Goal: Task Accomplishment & Management: Use online tool/utility

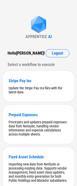
click at [17, 52] on div "Hello Rachel !" at bounding box center [26, 53] width 37 height 8
click at [51, 56] on button "Logout" at bounding box center [58, 53] width 24 height 8
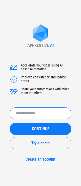
click at [27, 112] on input "text" at bounding box center [41, 113] width 62 height 12
type input "*********"
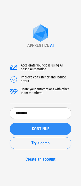
click at [31, 130] on div "CONTINUE" at bounding box center [41, 129] width 50 height 4
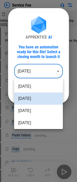
click at [34, 74] on body "Service Fee Intercompany Contract Excel Upload_PROD_100_Sep 2025_start.xlsx Sel…" at bounding box center [38, 91] width 77 height 182
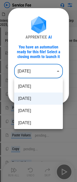
click at [35, 73] on div at bounding box center [38, 91] width 77 height 182
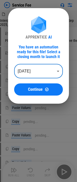
click at [45, 56] on div "You have an automation ready for this file! Select a closing month to launch it" at bounding box center [38, 52] width 49 height 14
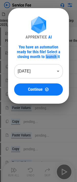
click at [45, 56] on div "You have an automation ready for this file! Select a closing month to launch it" at bounding box center [38, 52] width 49 height 14
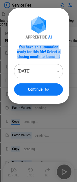
click at [45, 56] on div "You have an automation ready for this file! Select a closing month to launch it" at bounding box center [38, 52] width 49 height 14
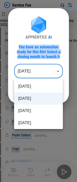
click at [25, 69] on body "Service Fee Intercompany Contract Excel Upload_PROD_100_Sep 2025_start.xlsx Sel…" at bounding box center [38, 91] width 77 height 182
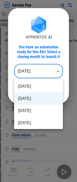
click at [25, 70] on div at bounding box center [38, 91] width 77 height 182
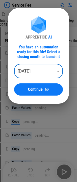
click at [25, 73] on body "Service Fee Intercompany Contract Excel Upload_PROD_100_Sep 2025_start.xlsx Sel…" at bounding box center [38, 91] width 77 height 182
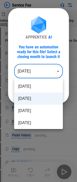
click at [25, 73] on div at bounding box center [38, 91] width 77 height 182
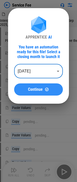
click at [30, 86] on button "Continue" at bounding box center [38, 89] width 49 height 12
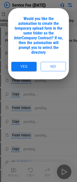
click at [38, 29] on div "Would you like the automation to create the temporary upload form in the same f…" at bounding box center [38, 35] width 49 height 38
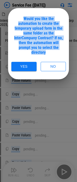
click at [38, 29] on div "Would you like the automation to create the temporary upload form in the same f…" at bounding box center [38, 35] width 49 height 38
click at [33, 34] on div "Would you like the automation to create the temporary upload form in the same f…" at bounding box center [38, 35] width 49 height 38
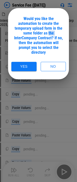
click at [33, 34] on div "Would you like the automation to create the temporary upload form in the same f…" at bounding box center [38, 35] width 49 height 38
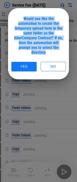
click at [33, 34] on div "Would you like the automation to create the temporary upload form in the same f…" at bounding box center [38, 35] width 49 height 38
click at [32, 44] on div "Would you like the automation to create the temporary upload form in the same f…" at bounding box center [38, 35] width 49 height 38
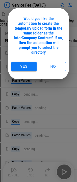
click at [31, 43] on div "Would you like the automation to create the temporary upload form in the same f…" at bounding box center [38, 35] width 49 height 38
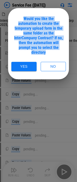
click at [31, 43] on div "Would you like the automation to create the temporary upload form in the same f…" at bounding box center [38, 35] width 49 height 38
click at [30, 46] on div "Would you like the automation to create the temporary upload form in the same f…" at bounding box center [38, 35] width 49 height 38
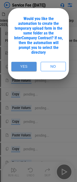
click at [21, 64] on button "Yes" at bounding box center [23, 66] width 25 height 9
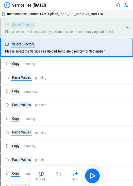
click at [81, 32] on div "Select Directory Please select the directory that you want to save the temporar…" at bounding box center [63, 28] width 117 height 12
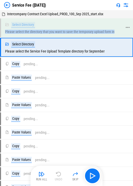
click at [81, 32] on div "Select Directory Please select the directory that you want to save the temporar…" at bounding box center [63, 28] width 117 height 12
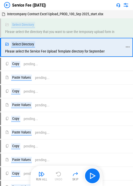
click at [72, 52] on div "Select Directory Please select the Service Fee Upload Template directory for Se…" at bounding box center [63, 47] width 117 height 12
click at [81, 171] on button "button" at bounding box center [92, 175] width 16 height 16
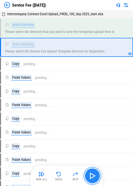
click at [81, 178] on img "button" at bounding box center [92, 175] width 8 height 8
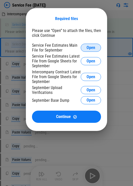
click at [81, 44] on button "Open" at bounding box center [91, 48] width 20 height 8
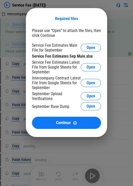
click at [81, 61] on div "Service Fee Estimates Latest File from Google Sheets for September Open" at bounding box center [66, 67] width 69 height 14
click at [81, 62] on div "Service Fee Estimates Latest File from Google Sheets for September Open" at bounding box center [66, 67] width 69 height 14
click at [81, 64] on button "Open" at bounding box center [91, 67] width 20 height 8
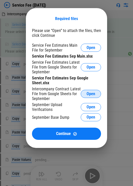
click at [81, 96] on button "Open" at bounding box center [91, 94] width 20 height 8
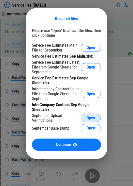
click at [81, 117] on span "Open" at bounding box center [90, 118] width 9 height 4
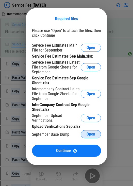
click at [81, 135] on button "Open" at bounding box center [91, 134] width 20 height 8
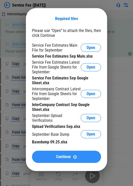
click at [70, 158] on span "Continue" at bounding box center [63, 156] width 15 height 4
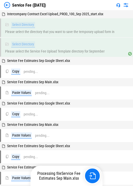
scroll to position [25, 0]
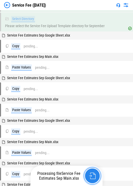
click at [81, 177] on img "button" at bounding box center [92, 175] width 7 height 7
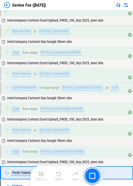
scroll to position [721, 0]
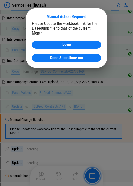
click at [79, 56] on span "Done & continue run" at bounding box center [66, 58] width 33 height 4
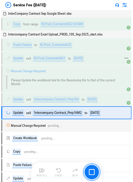
scroll to position [790, 0]
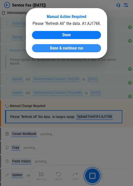
click at [47, 45] on button "Done & continue run" at bounding box center [66, 48] width 69 height 8
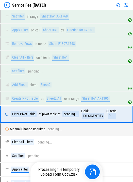
scroll to position [1137, 0]
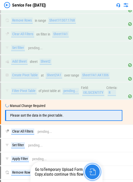
click at [81, 170] on img "button" at bounding box center [92, 171] width 7 height 7
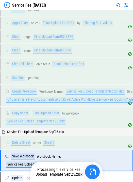
scroll to position [3224, 0]
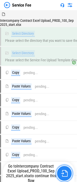
click at [67, 175] on img "button" at bounding box center [64, 173] width 7 height 7
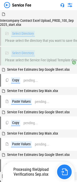
drag, startPoint x: 66, startPoint y: 172, endPoint x: 61, endPoint y: 181, distance: 10.7
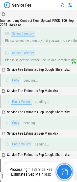
click at [69, 175] on button "button" at bounding box center [64, 172] width 16 height 16
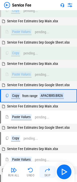
scroll to position [75, 0]
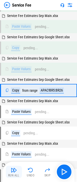
click at [14, 168] on img "button" at bounding box center [14, 170] width 6 height 6
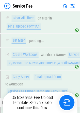
scroll to position [4185, 0]
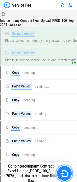
click at [68, 178] on button "button" at bounding box center [64, 173] width 16 height 16
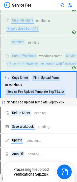
scroll to position [4501, 0]
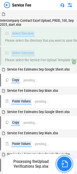
click at [67, 166] on img "button" at bounding box center [64, 164] width 7 height 7
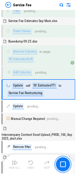
scroll to position [584, 0]
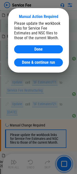
click at [38, 34] on div "Please update the workbook links for Service Fee Estimates and NSC files to tho…" at bounding box center [38, 30] width 49 height 19
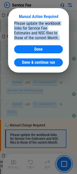
click at [38, 34] on div "Please update the workbook links for Service Fee Estimates and NSC files to tho…" at bounding box center [38, 30] width 49 height 19
click at [33, 35] on div "Please update the workbook links for Service Fee Estimates and NSC files to tho…" at bounding box center [38, 30] width 49 height 19
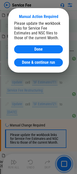
click at [50, 61] on span "Done & continue run" at bounding box center [38, 63] width 33 height 4
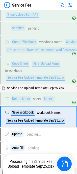
scroll to position [4551, 0]
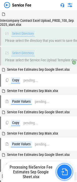
click at [66, 174] on img "button" at bounding box center [64, 171] width 7 height 7
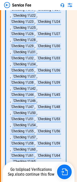
scroll to position [2617, 0]
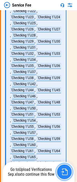
click at [57, 169] on button "button" at bounding box center [64, 172] width 16 height 16
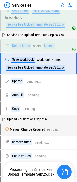
scroll to position [4547, 0]
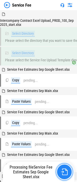
click at [63, 171] on img "button" at bounding box center [64, 171] width 7 height 7
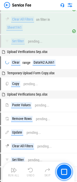
scroll to position [1851, 0]
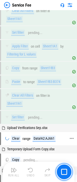
click at [41, 142] on div "Data!A2:AJ661" at bounding box center [44, 138] width 23 height 6
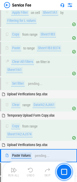
scroll to position [1960, 0]
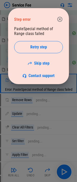
drag, startPoint x: 57, startPoint y: 18, endPoint x: 54, endPoint y: 30, distance: 12.5
click at [57, 18] on icon "button" at bounding box center [60, 19] width 6 height 6
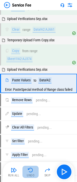
click at [30, 174] on div "Undo" at bounding box center [31, 175] width 8 height 3
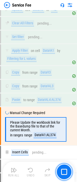
scroll to position [2112, 0]
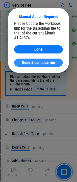
click at [50, 66] on button "Done & continue run" at bounding box center [38, 62] width 49 height 8
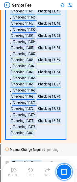
scroll to position [2777, 0]
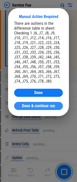
click at [48, 107] on span "Done & continue run" at bounding box center [38, 106] width 33 height 4
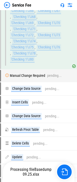
scroll to position [2777, 0]
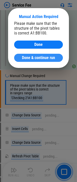
click at [47, 56] on span "Done & continue run" at bounding box center [38, 58] width 33 height 4
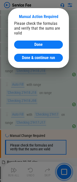
scroll to position [3214, 0]
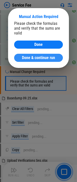
click at [33, 58] on span "Done & continue run" at bounding box center [38, 58] width 33 height 4
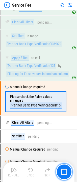
scroll to position [3498, 0]
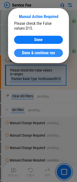
click at [48, 54] on span "Done & continue run" at bounding box center [38, 53] width 33 height 4
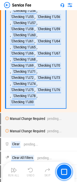
scroll to position [3932, 0]
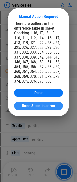
click at [31, 104] on span "Done & continue run" at bounding box center [38, 106] width 33 height 4
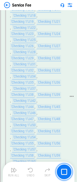
scroll to position [3679, 0]
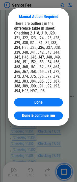
drag, startPoint x: 41, startPoint y: 113, endPoint x: 62, endPoint y: 128, distance: 26.2
click at [41, 113] on button "Done & continue run" at bounding box center [38, 115] width 49 height 8
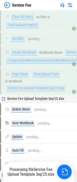
scroll to position [4574, 0]
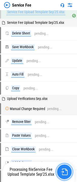
click at [63, 169] on img "button" at bounding box center [64, 171] width 7 height 7
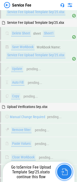
click at [62, 170] on img "button" at bounding box center [64, 171] width 7 height 7
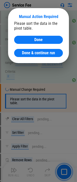
scroll to position [1517, 0]
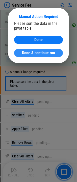
click at [37, 55] on button "Done & continue run" at bounding box center [38, 53] width 49 height 8
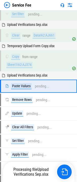
scroll to position [1972, 0]
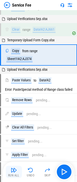
click at [16, 172] on img "button" at bounding box center [14, 170] width 6 height 6
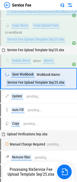
scroll to position [4559, 0]
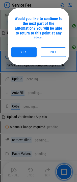
scroll to position [4547, 0]
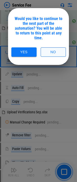
click at [54, 50] on button "No" at bounding box center [53, 51] width 25 height 9
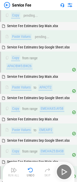
scroll to position [0, 0]
